Goal: Task Accomplishment & Management: Complete application form

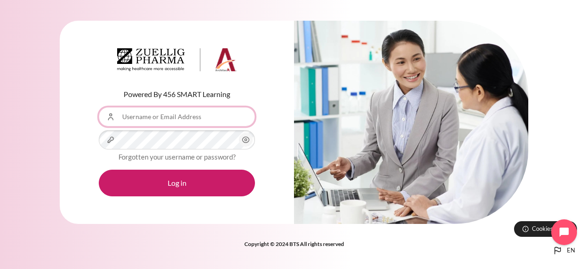
click at [191, 118] on input "Username or Email Address" at bounding box center [177, 116] width 156 height 19
type input "[EMAIL_ADDRESS][DOMAIN_NAME]"
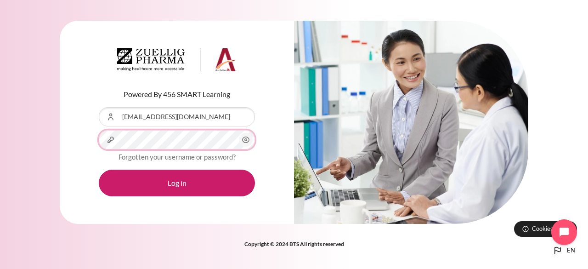
click at [99, 169] on button "Log in" at bounding box center [177, 182] width 156 height 27
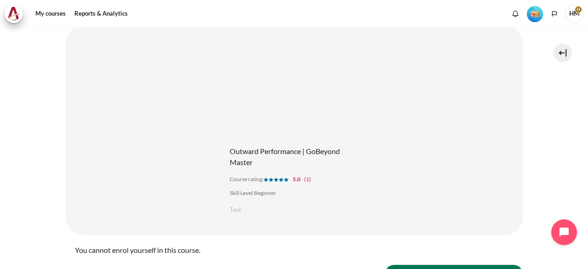
scroll to position [138, 0]
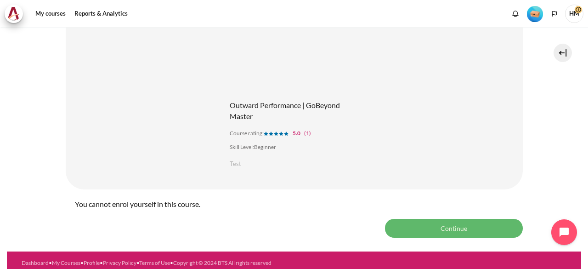
click at [434, 227] on button "Continue" at bounding box center [454, 228] width 138 height 18
